Goal: Communication & Community: Answer question/provide support

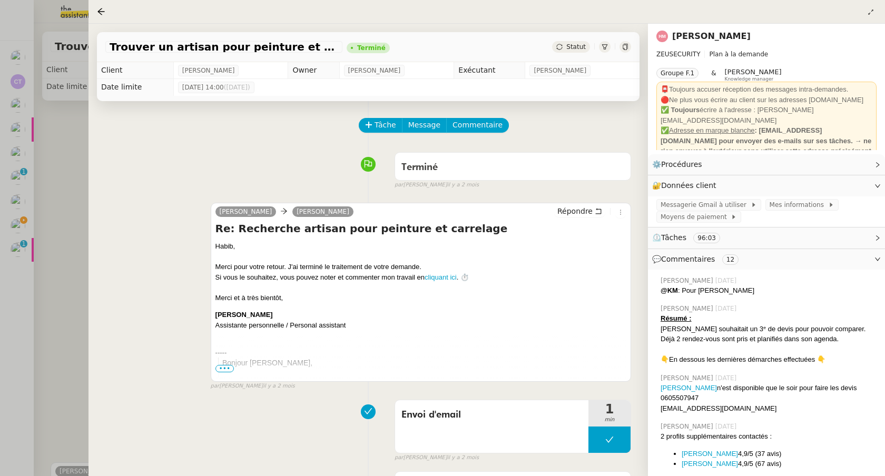
drag, startPoint x: 44, startPoint y: 224, endPoint x: 37, endPoint y: 230, distance: 9.0
click at [44, 225] on div at bounding box center [442, 238] width 885 height 476
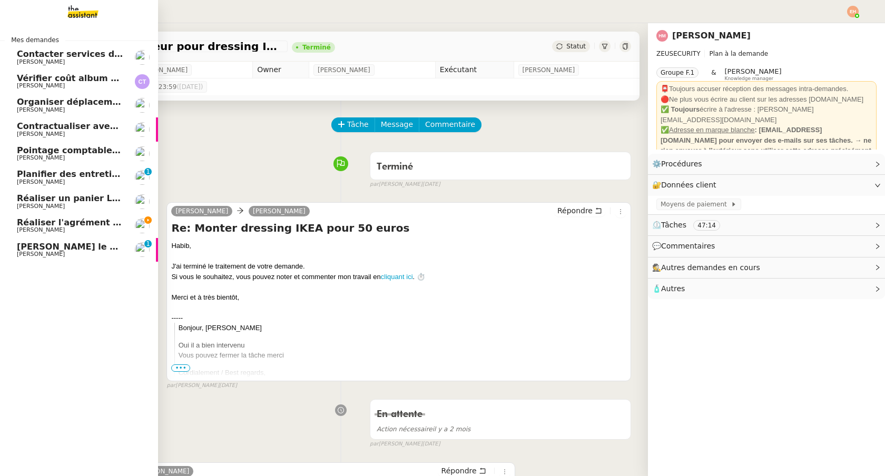
click at [25, 226] on span "Réaliser l'agrément CII pour Swebo" at bounding box center [100, 222] width 167 height 10
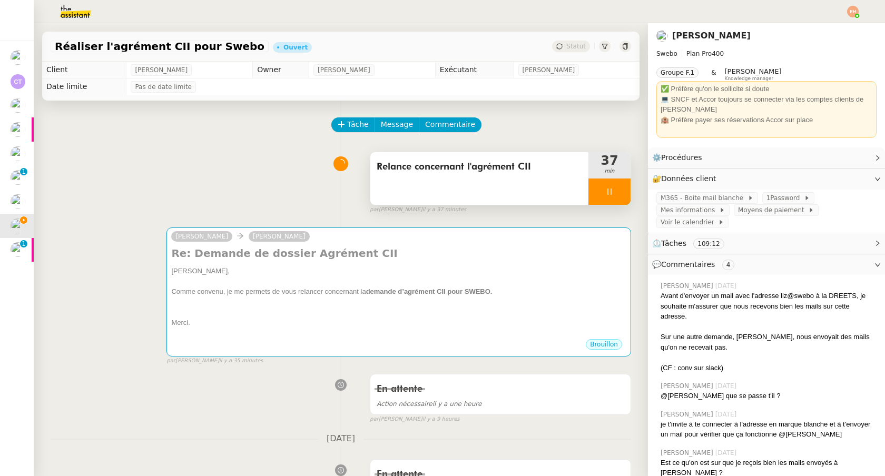
click at [603, 190] on div at bounding box center [609, 191] width 42 height 26
click at [619, 191] on icon at bounding box center [619, 191] width 8 height 8
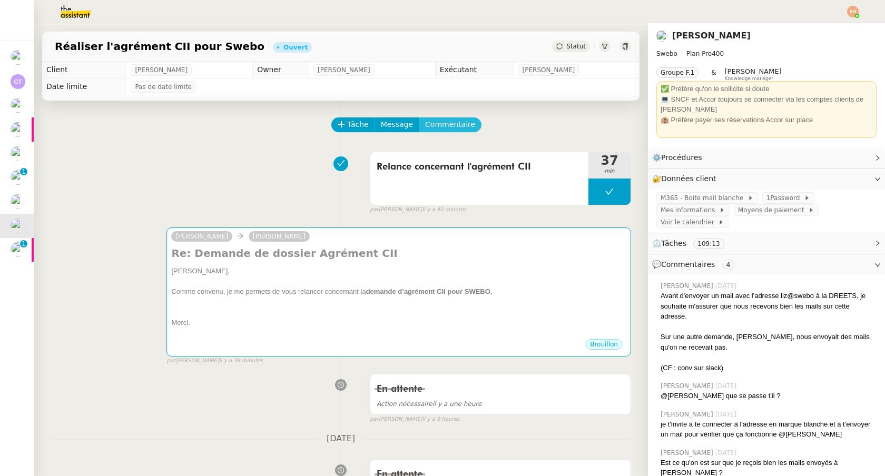
click at [448, 121] on span "Commentaire" at bounding box center [450, 124] width 50 height 12
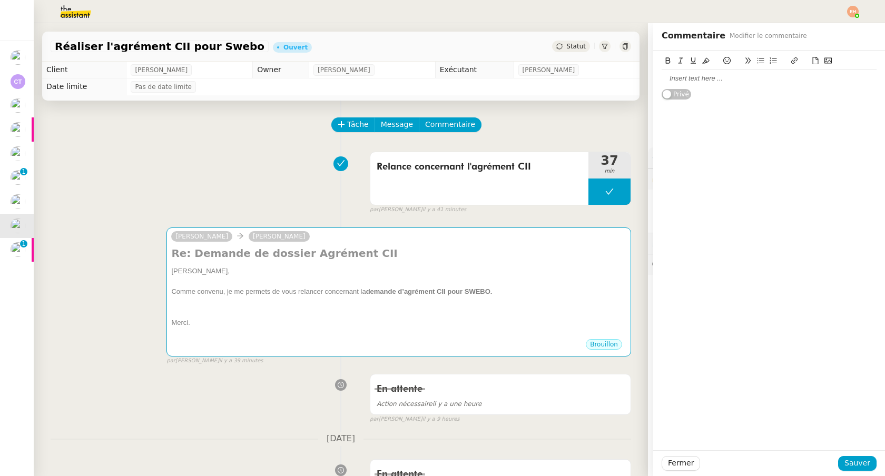
click at [698, 89] on div "Privé" at bounding box center [768, 75] width 215 height 49
click at [689, 82] on div at bounding box center [768, 78] width 215 height 9
click at [707, 81] on div "J'ai oublié d'arreter mon chrono.. Peux-tu baisser à 3 2 min stp ?" at bounding box center [768, 78] width 215 height 9
click at [0, 0] on lt-span "arrêter" at bounding box center [0, 0] width 0 height 0
click at [851, 459] on span "Sauver" at bounding box center [857, 463] width 26 height 12
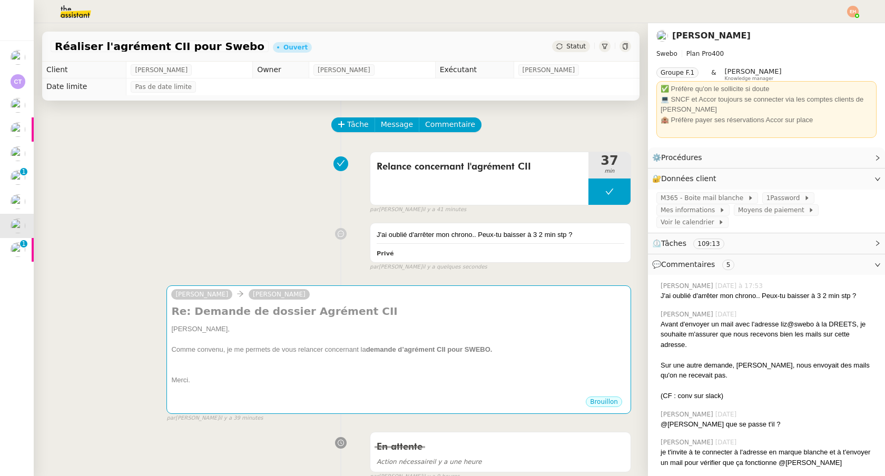
click at [564, 45] on div "Statut" at bounding box center [571, 47] width 38 height 12
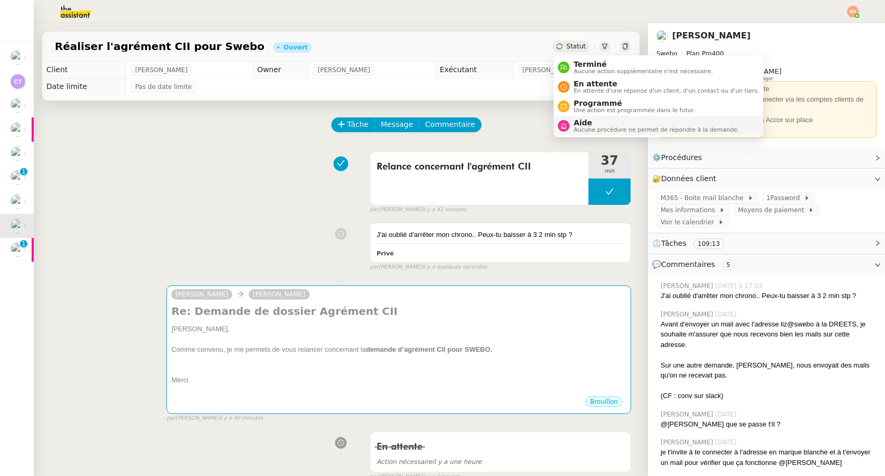
click at [582, 119] on span "Aide" at bounding box center [655, 122] width 165 height 8
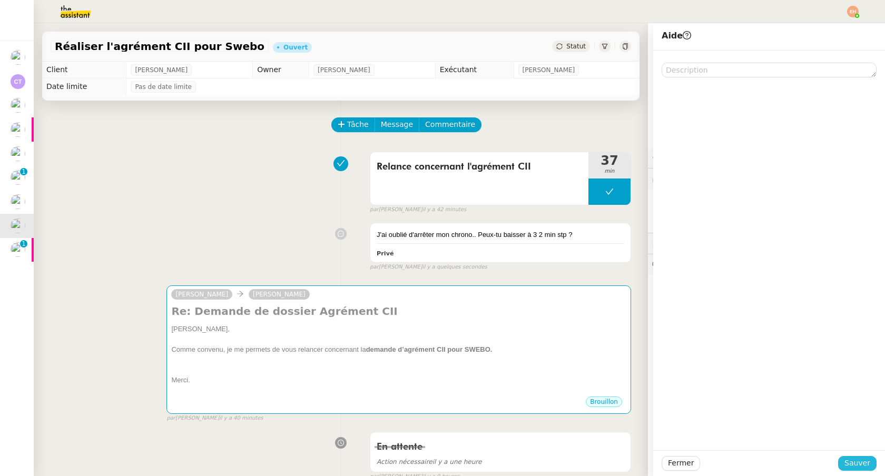
click at [849, 461] on span "Sauver" at bounding box center [857, 463] width 26 height 12
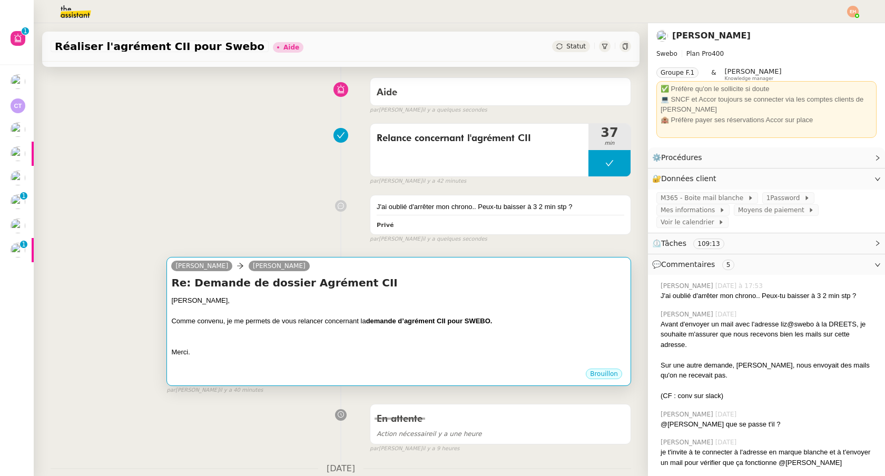
scroll to position [75, 0]
click at [236, 351] on div "Merci." at bounding box center [398, 351] width 455 height 11
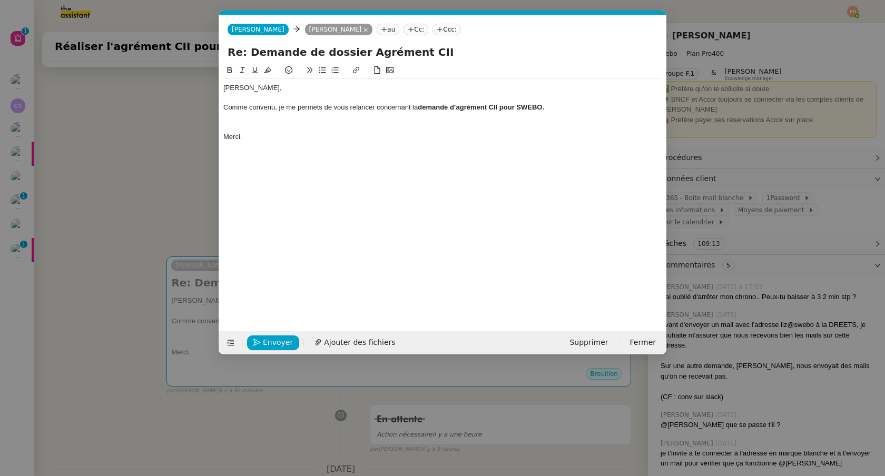
scroll to position [0, 22]
drag, startPoint x: 405, startPoint y: 138, endPoint x: 358, endPoint y: 127, distance: 48.7
click at [405, 138] on div "Merci." at bounding box center [442, 136] width 439 height 9
click at [357, 126] on div at bounding box center [442, 126] width 439 height 9
click at [358, 117] on div at bounding box center [442, 117] width 439 height 9
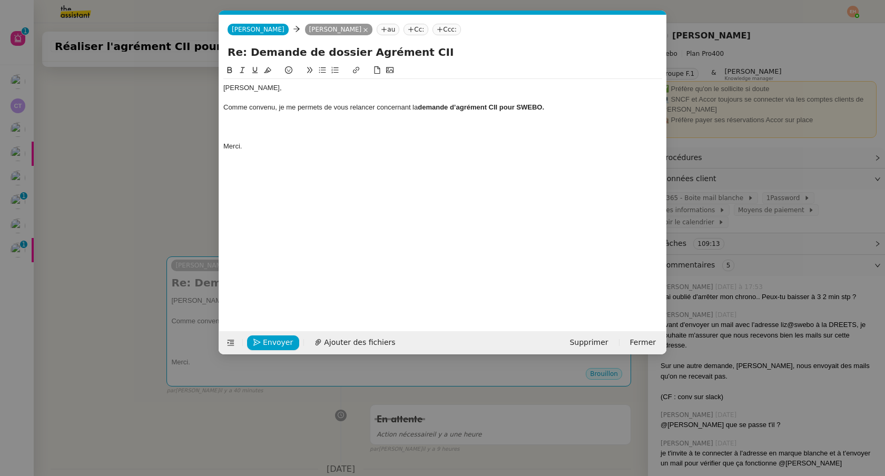
click at [321, 70] on icon at bounding box center [322, 70] width 7 height 6
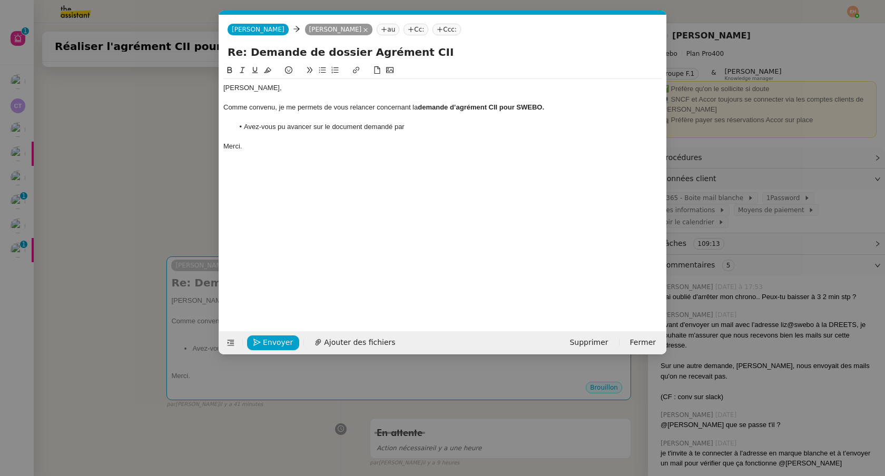
click at [132, 263] on nz-modal-container "Service TA - VOYAGE - PROPOSITION GLOBALE A utiliser dans le cadre de propositi…" at bounding box center [442, 238] width 885 height 476
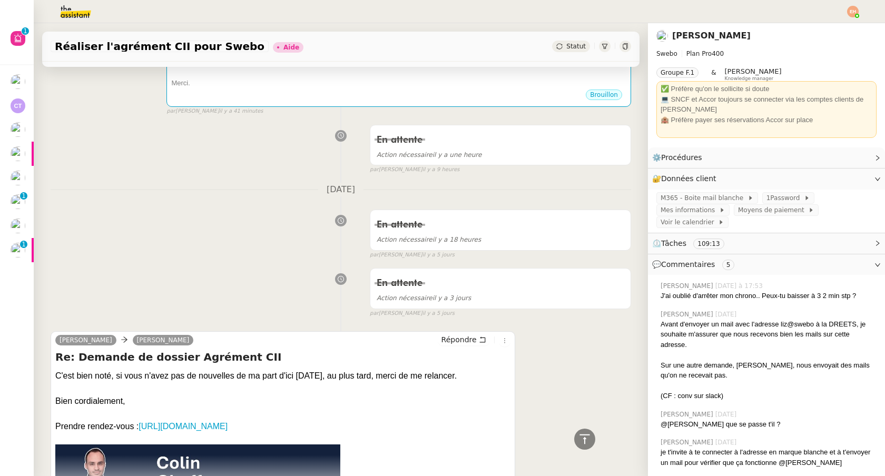
scroll to position [839, 0]
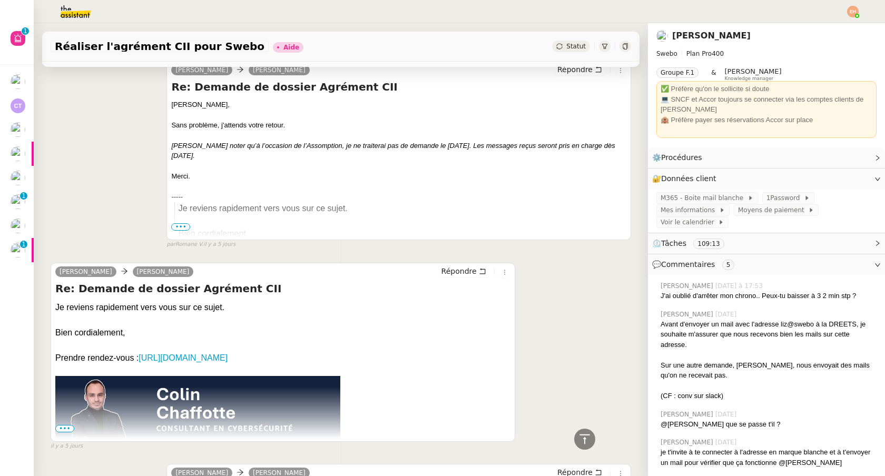
click at [183, 227] on span "•••" at bounding box center [180, 226] width 19 height 7
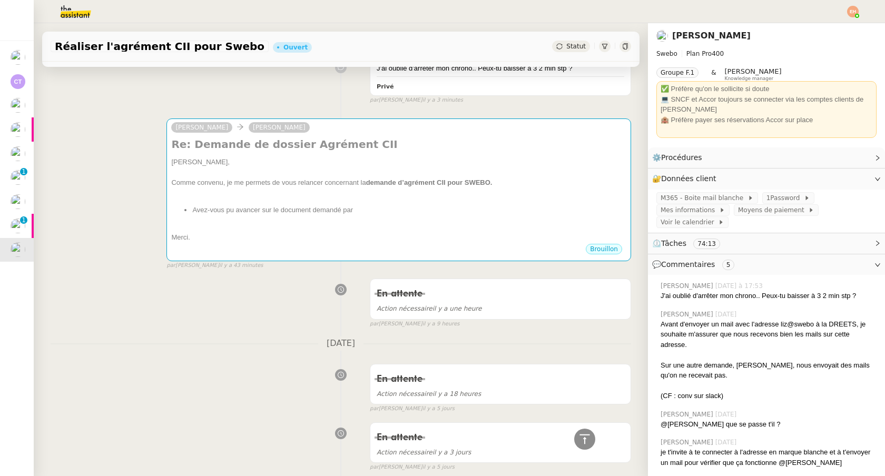
scroll to position [269, 0]
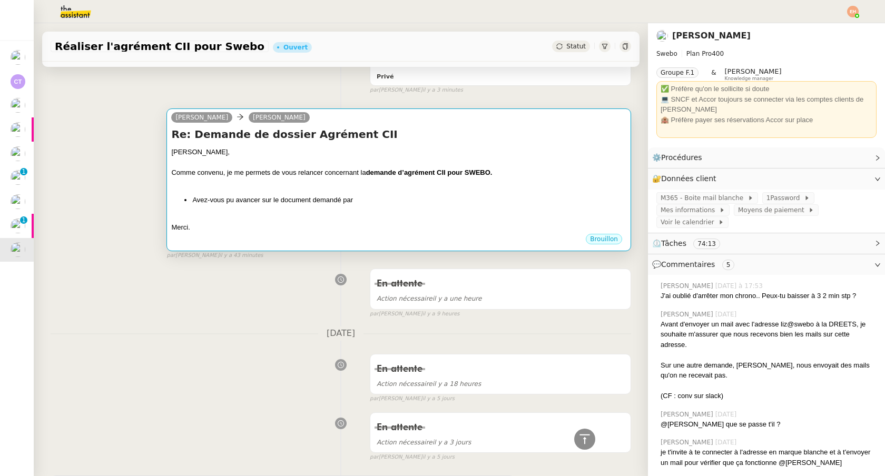
click at [398, 191] on div "[PERSON_NAME], Comme convenu, je me permets de vous relancer concernant la dema…" at bounding box center [398, 190] width 455 height 86
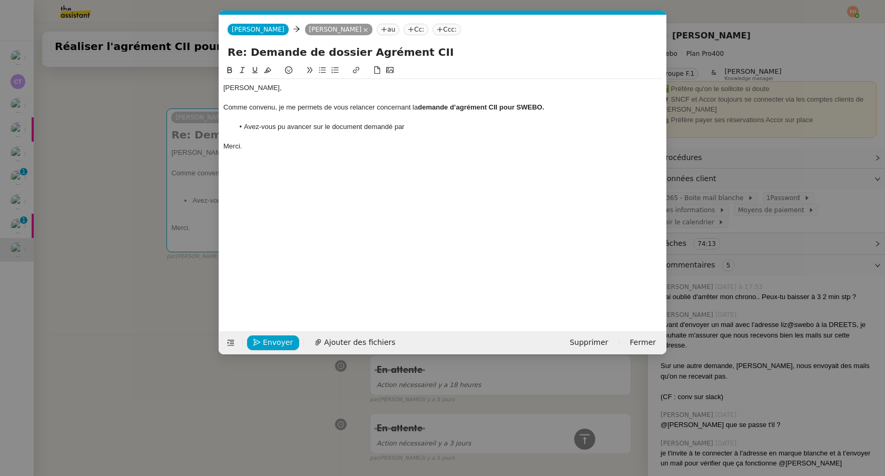
scroll to position [0, 22]
click at [142, 150] on nz-modal-container "Service TA - VOYAGE - PROPOSITION GLOBALE A utiliser dans le cadre de propositi…" at bounding box center [442, 238] width 885 height 476
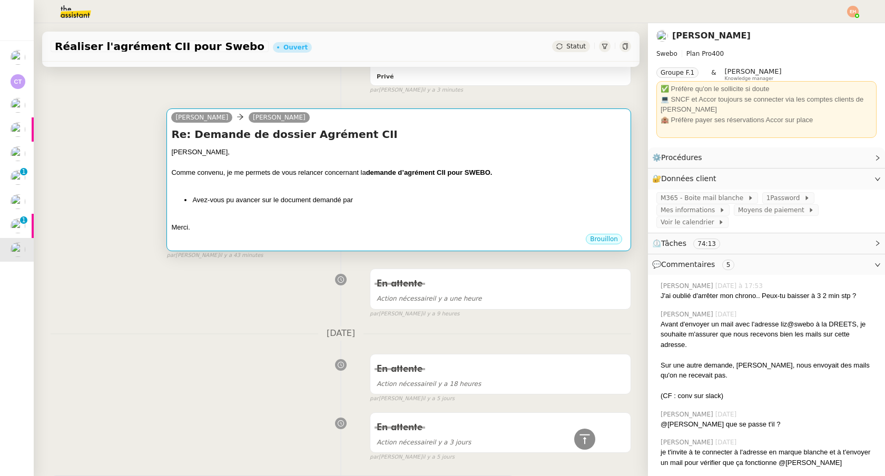
click at [392, 206] on div "[PERSON_NAME], Comme convenu, je me permets de vous relancer concernant la dema…" at bounding box center [398, 190] width 455 height 86
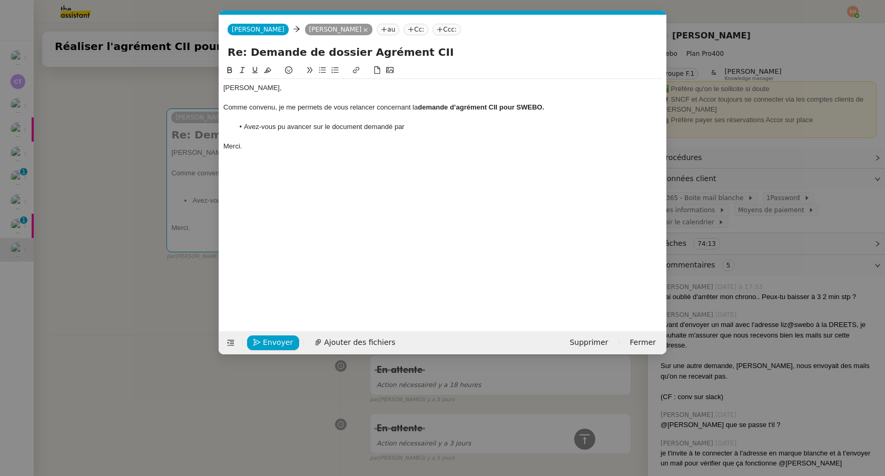
drag, startPoint x: 446, startPoint y: 137, endPoint x: 441, endPoint y: 134, distance: 6.1
click at [446, 137] on div at bounding box center [442, 136] width 439 height 9
click at [434, 126] on li "Avez-vous pu avancer sur le document demandé par" at bounding box center [448, 126] width 429 height 9
click at [395, 128] on li "Avez-vous pu avancer sur le document demandé par" at bounding box center [448, 126] width 429 height 9
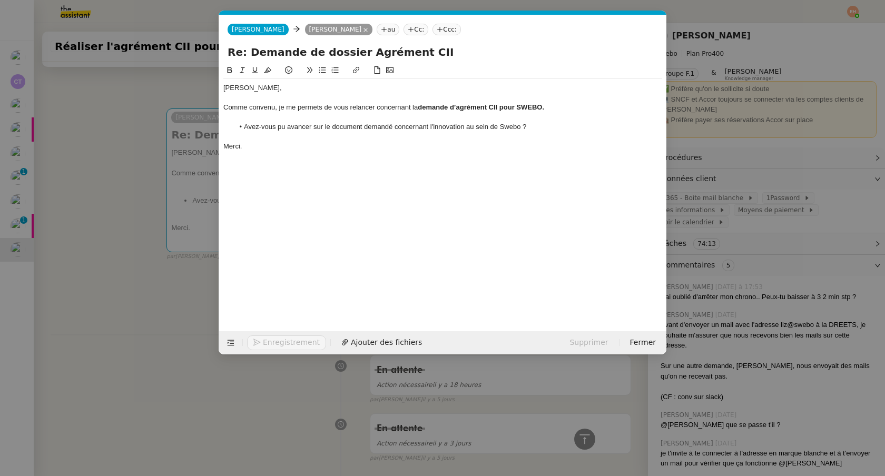
click at [419, 130] on li "Avez-vous pu avancer sur le document demandé concernant l'innovation au sein de…" at bounding box center [448, 126] width 429 height 9
click at [338, 153] on div "[PERSON_NAME], Comme convenu, je me permets de vous relancer concernant la dema…" at bounding box center [442, 117] width 439 height 76
click at [275, 343] on span "Envoyer" at bounding box center [278, 342] width 30 height 12
click at [275, 343] on span "Confirmer l'envoi" at bounding box center [294, 342] width 63 height 12
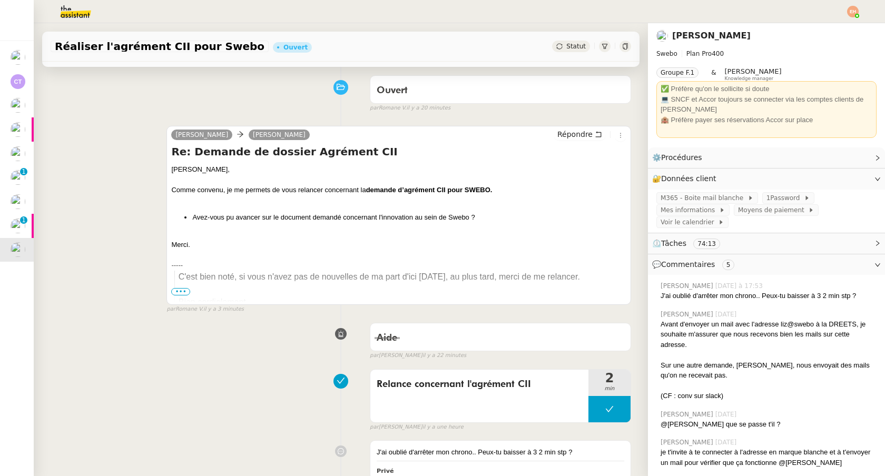
scroll to position [0, 0]
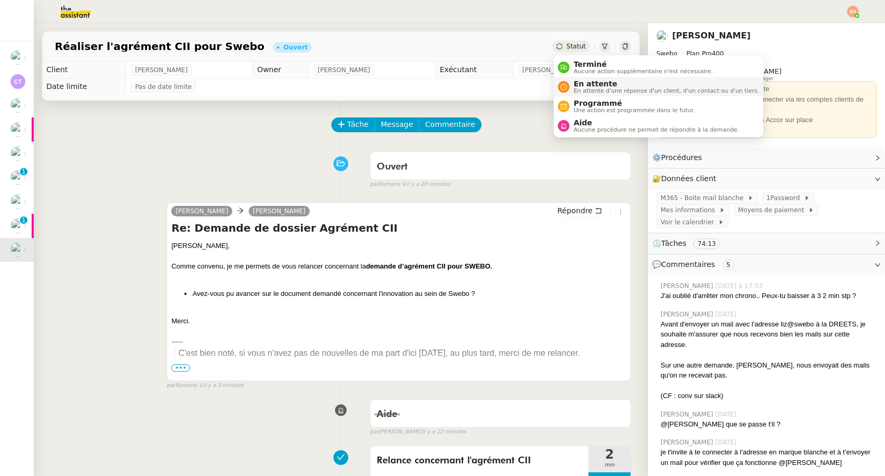
click at [582, 88] on span "En attente d'une réponse d'un client, d'un contact ou d'un tiers." at bounding box center [665, 91] width 185 height 6
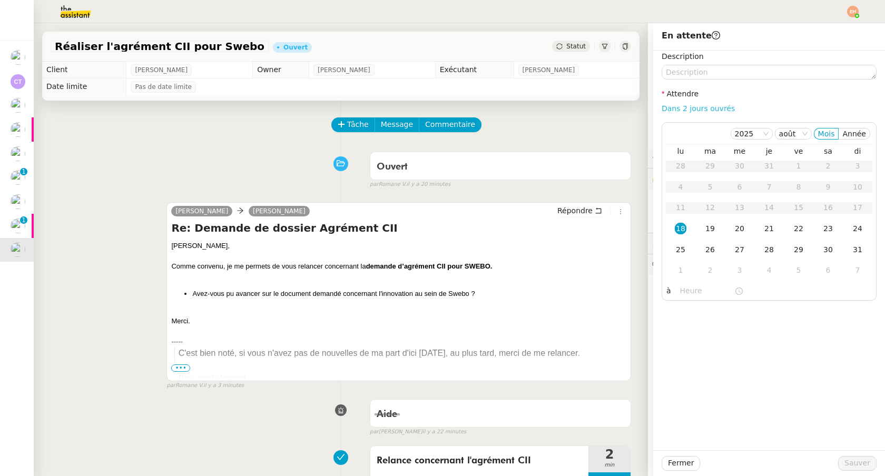
click at [688, 111] on link "Dans 2 jours ouvrés" at bounding box center [697, 108] width 73 height 8
type input "07:00"
click at [848, 462] on span "Sauver" at bounding box center [857, 463] width 26 height 12
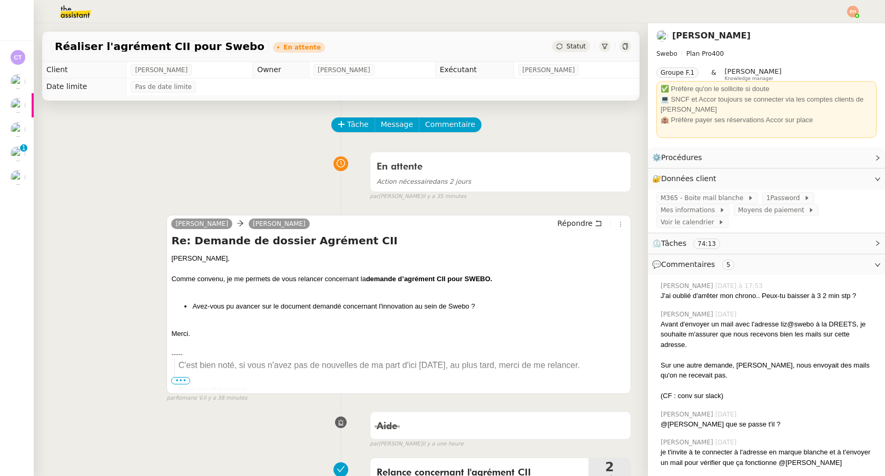
click at [850, 15] on img at bounding box center [853, 12] width 12 height 12
click at [854, 13] on img at bounding box center [853, 12] width 12 height 12
click at [831, 34] on li "Suivi" at bounding box center [824, 30] width 68 height 15
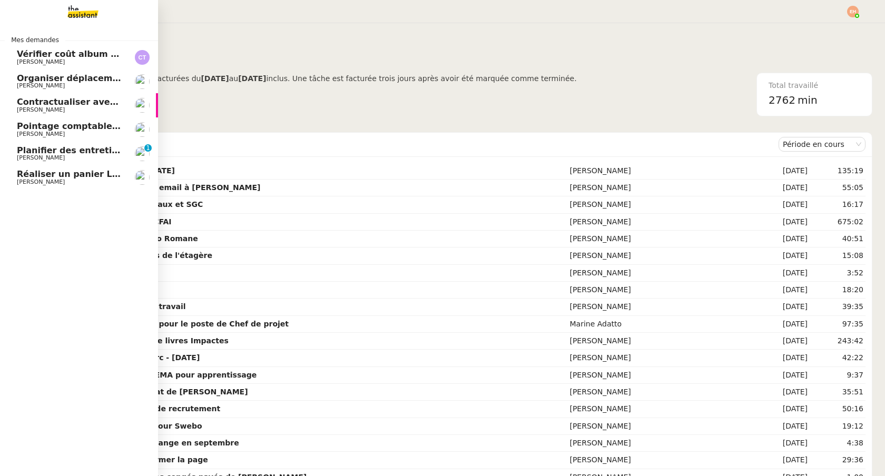
click at [83, 173] on span "Réaliser un panier Leclerc - [DATE]" at bounding box center [99, 174] width 165 height 10
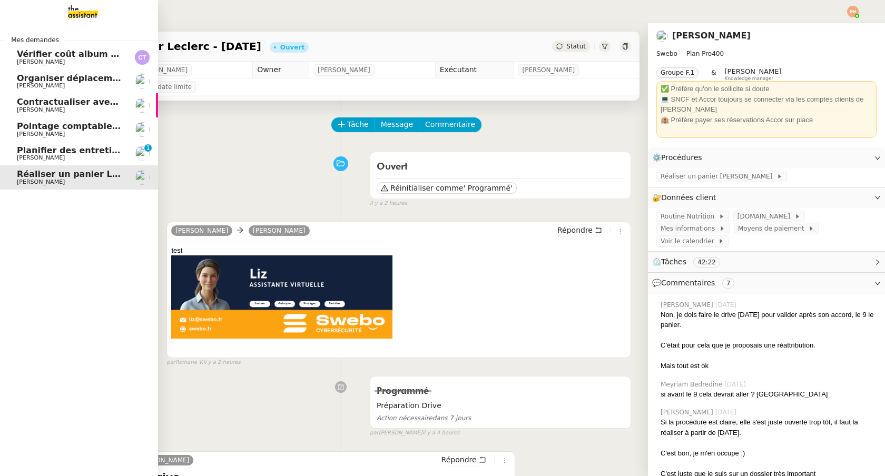
click at [84, 154] on span "Planifier des entretiens de recrutement" at bounding box center [111, 150] width 188 height 10
